Goal: Communication & Community: Answer question/provide support

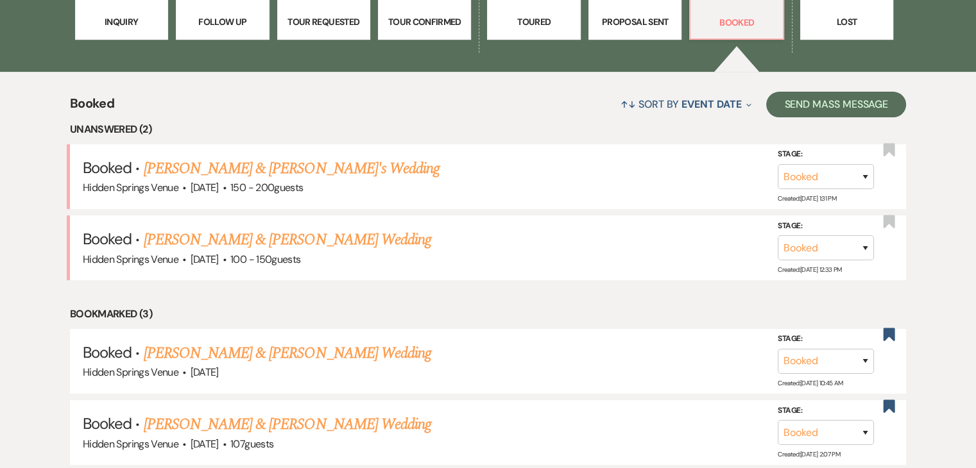
scroll to position [428, 0]
click at [309, 237] on link "[PERSON_NAME] & [PERSON_NAME] Wedding" at bounding box center [287, 240] width 287 height 23
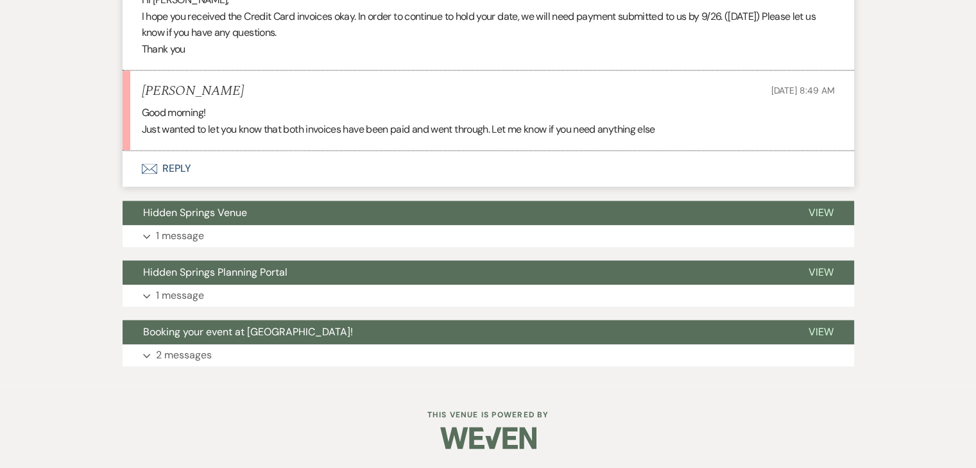
scroll to position [1703, 0]
click at [182, 179] on button "Envelope Reply" at bounding box center [488, 169] width 731 height 36
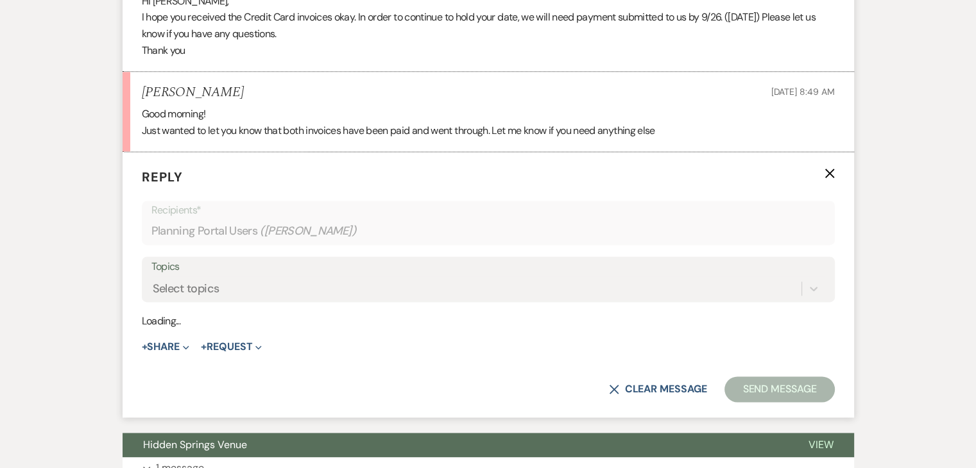
scroll to position [1768, 0]
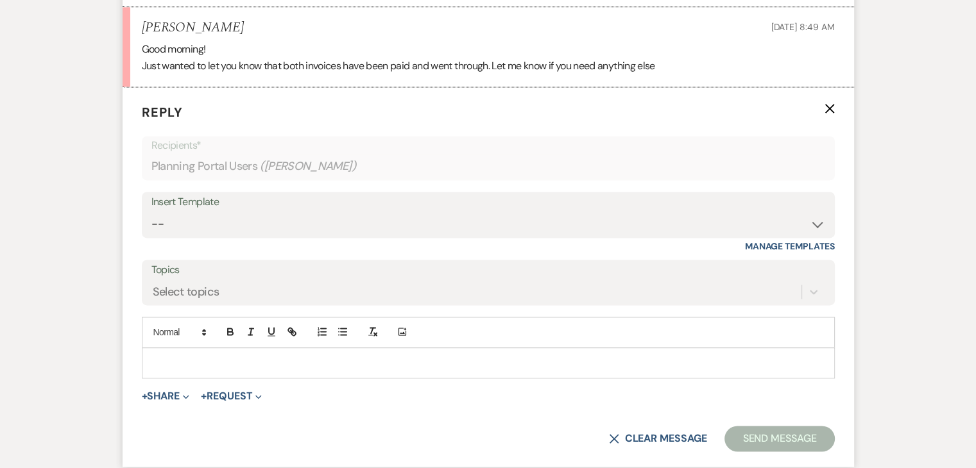
click at [198, 370] on p at bounding box center [488, 363] width 672 height 14
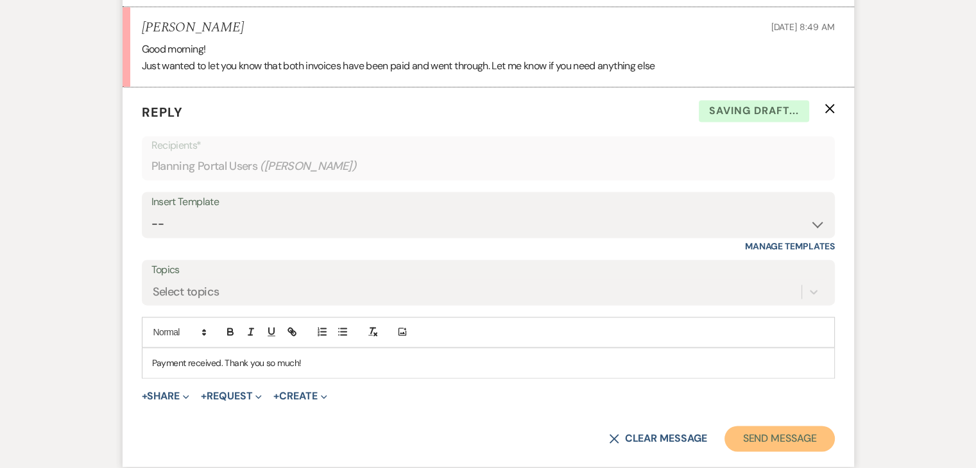
click at [803, 440] on button "Send Message" at bounding box center [779, 439] width 110 height 26
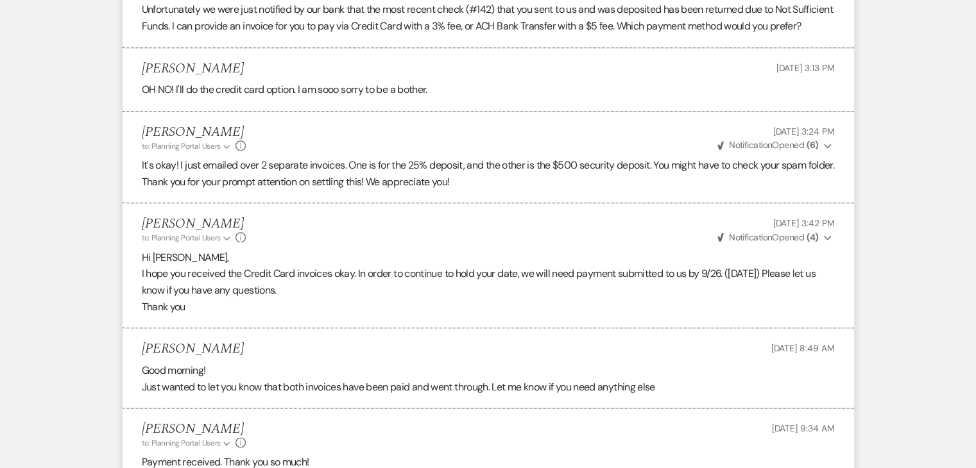
scroll to position [1444, 0]
